Goal: Task Accomplishment & Management: Manage account settings

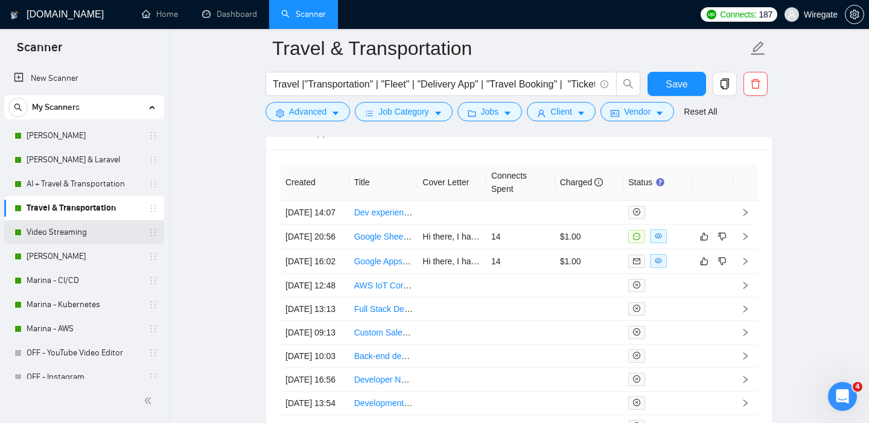
scroll to position [3043, 0]
click at [54, 283] on link "Marina - CI/CD" at bounding box center [84, 280] width 115 height 24
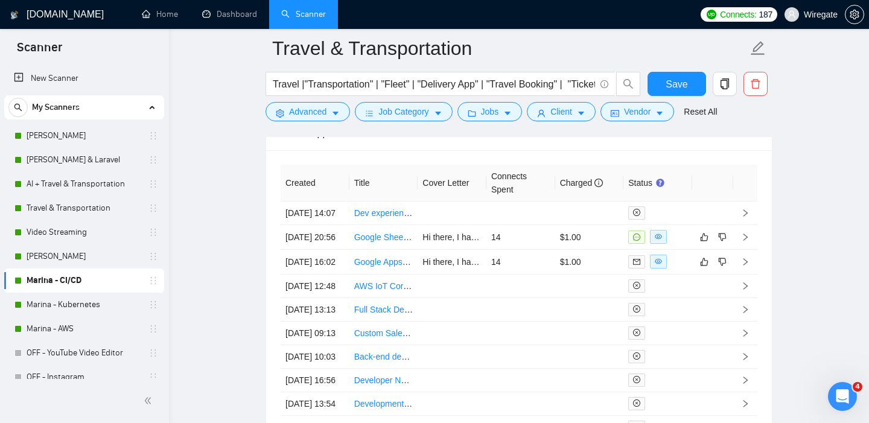
scroll to position [17, 0]
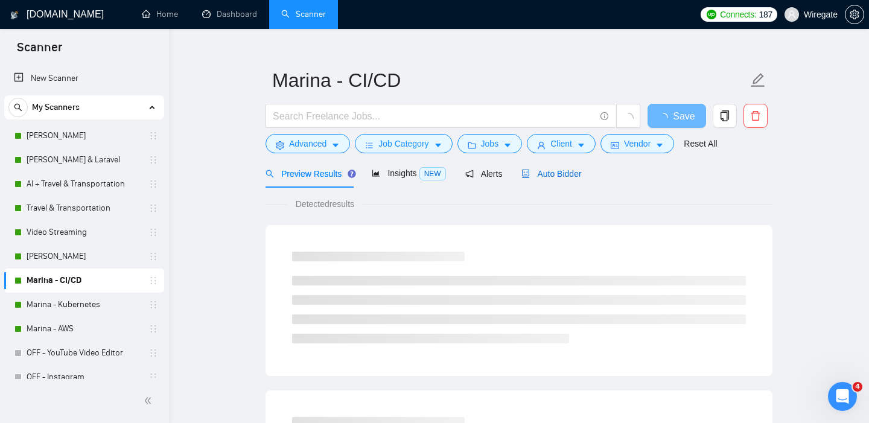
click at [559, 170] on span "Auto Bidder" at bounding box center [551, 174] width 60 height 10
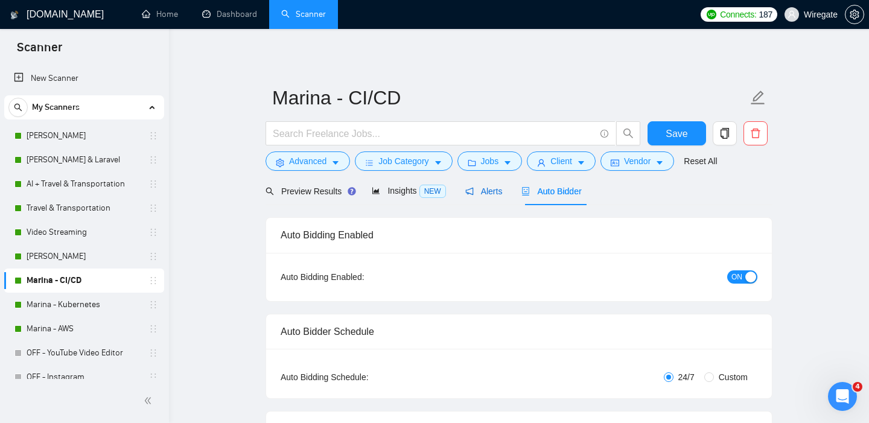
click at [478, 191] on span "Alerts" at bounding box center [483, 191] width 37 height 10
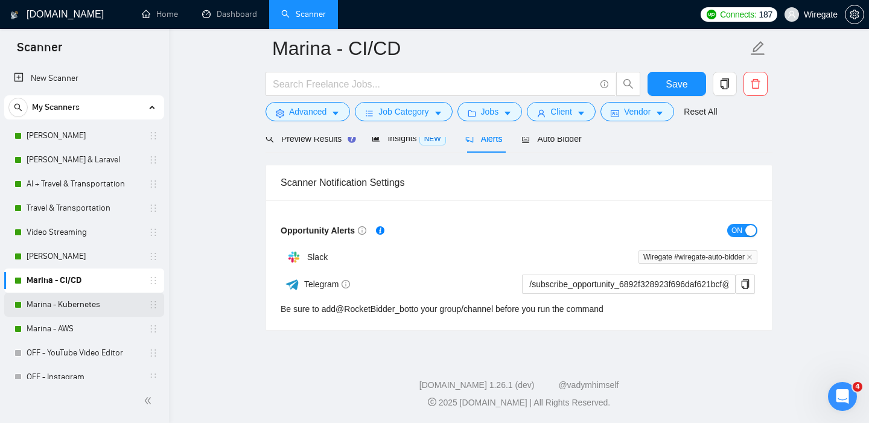
click at [71, 308] on link "Marina - Kubernetes" at bounding box center [84, 305] width 115 height 24
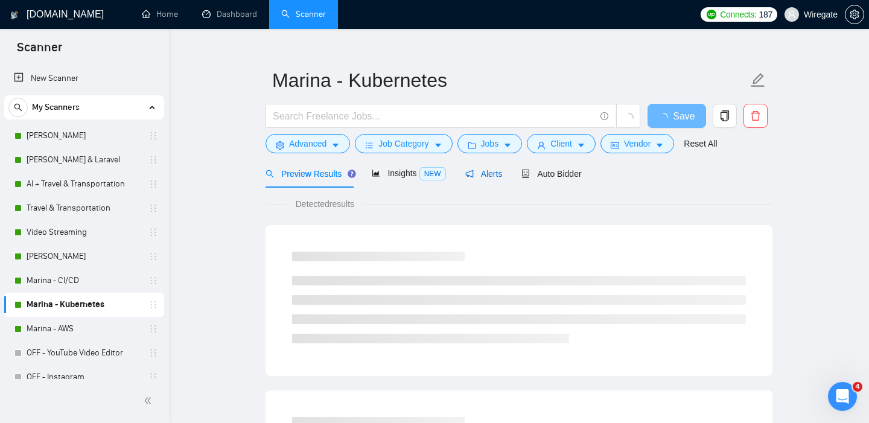
click at [495, 173] on span "Alerts" at bounding box center [483, 174] width 37 height 10
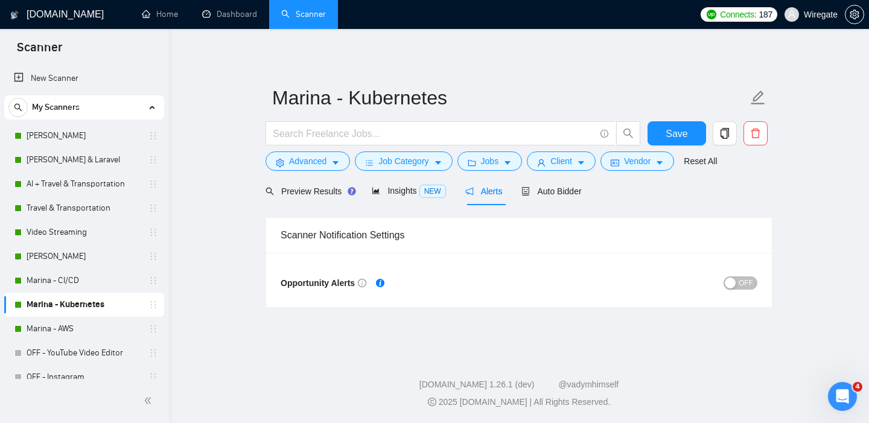
click at [737, 281] on button "OFF" at bounding box center [740, 282] width 34 height 13
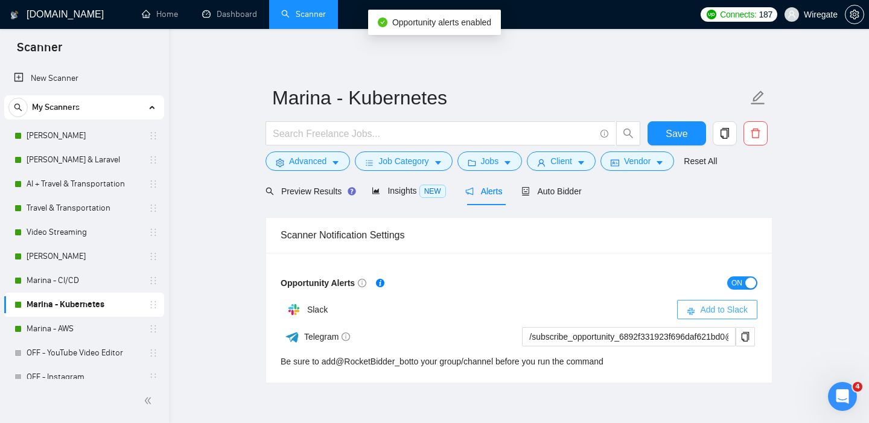
click at [719, 309] on span "Add to Slack" at bounding box center [724, 309] width 48 height 13
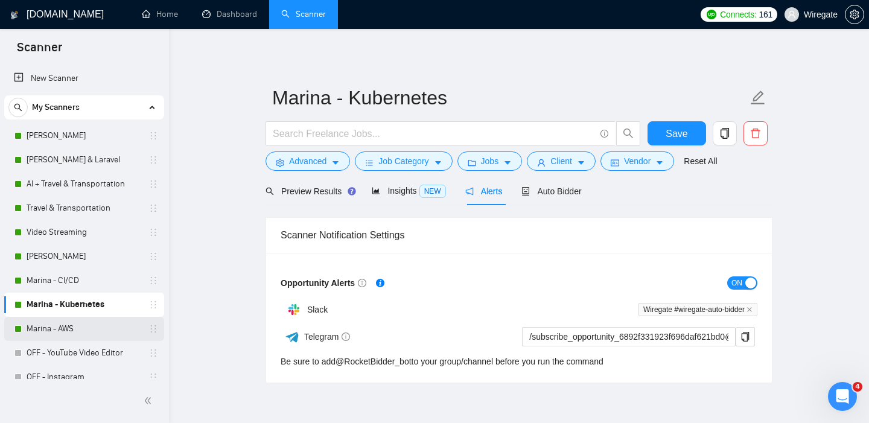
click at [49, 328] on link "Marina - AWS" at bounding box center [84, 329] width 115 height 24
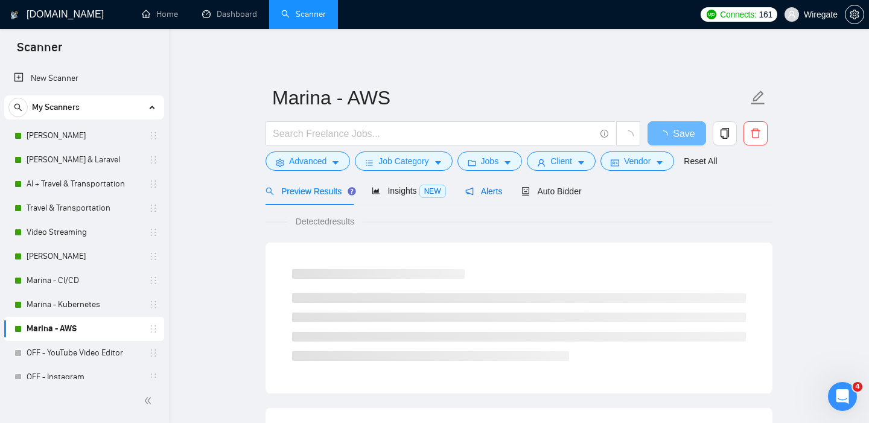
click at [486, 195] on span "Alerts" at bounding box center [483, 191] width 37 height 10
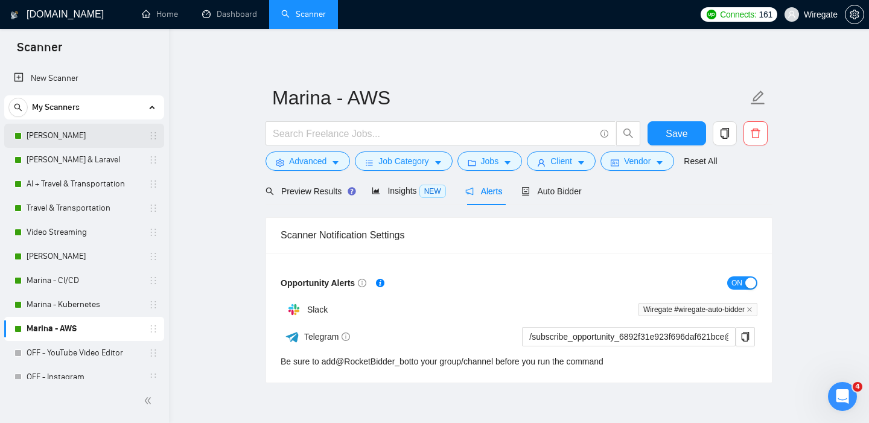
click at [62, 134] on link "[PERSON_NAME]" at bounding box center [84, 136] width 115 height 24
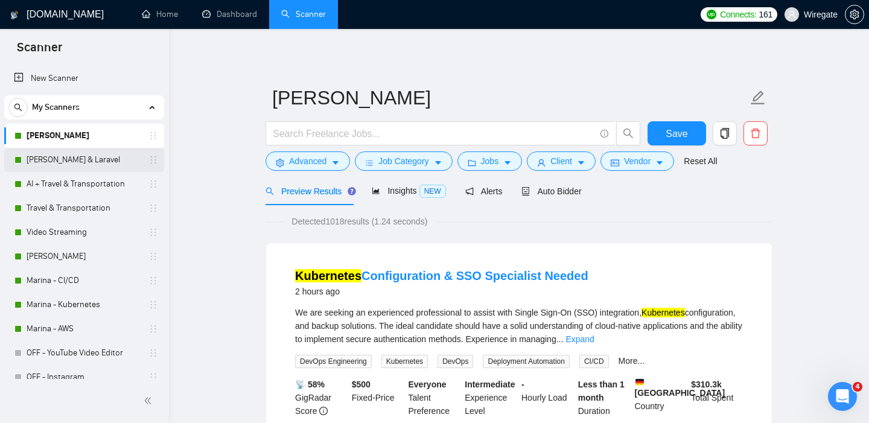
click at [73, 156] on link "[PERSON_NAME] & Laravel" at bounding box center [84, 160] width 115 height 24
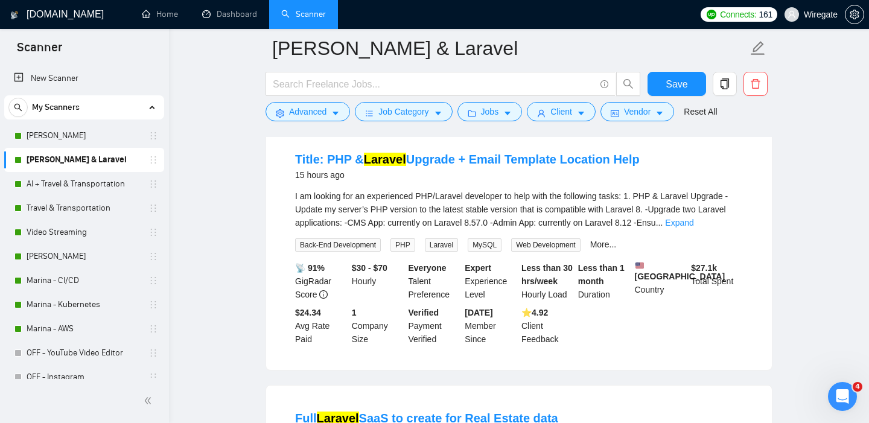
scroll to position [136, 0]
